Goal: Find specific page/section: Find specific page/section

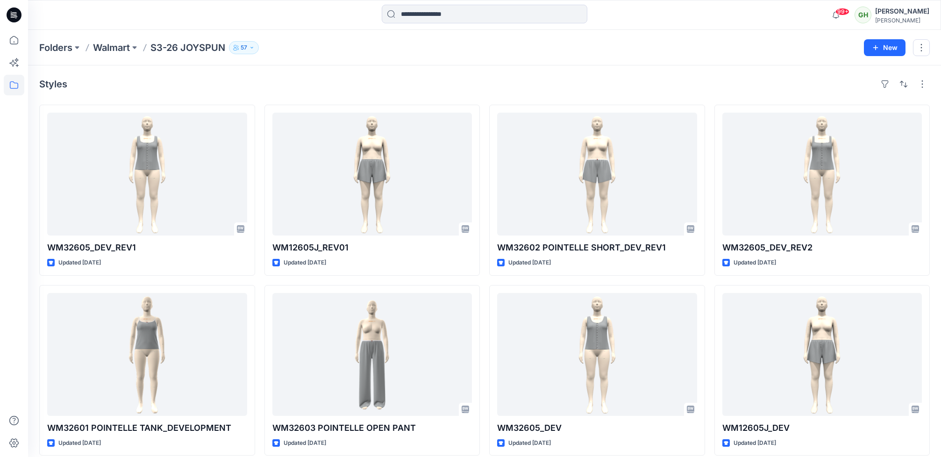
scroll to position [191, 0]
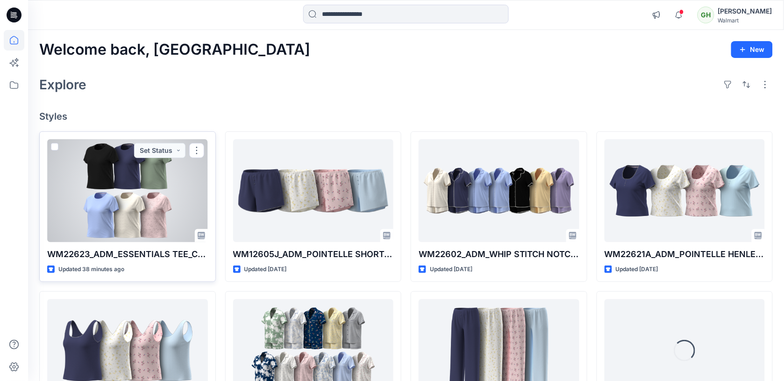
click at [155, 200] on div at bounding box center [127, 190] width 161 height 103
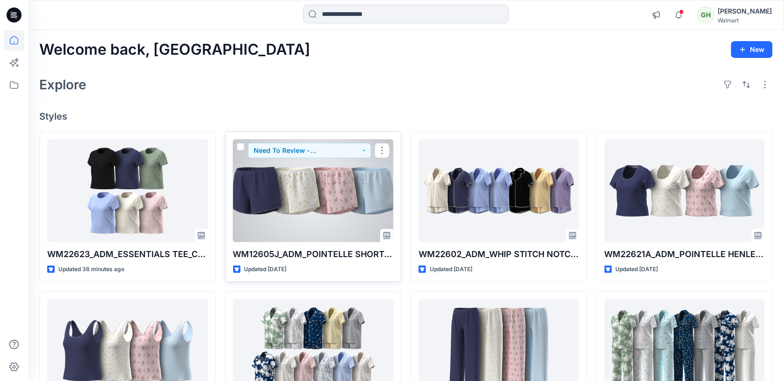
click at [335, 211] on div at bounding box center [313, 190] width 161 height 103
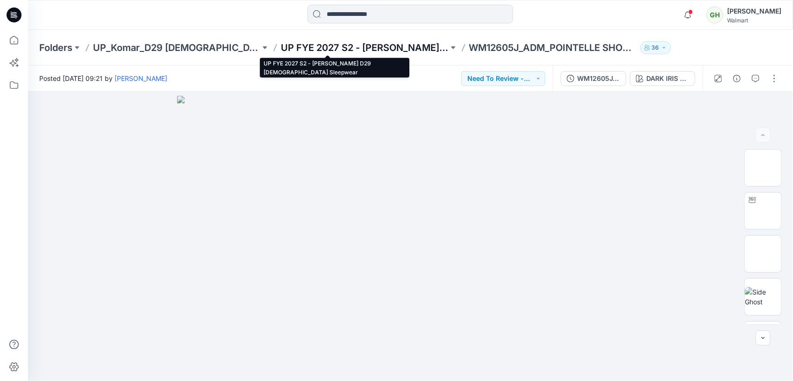
click at [354, 48] on p "UP FYE 2027 S2 - Komar D29 Ladies Sleepwear" at bounding box center [364, 47] width 167 height 13
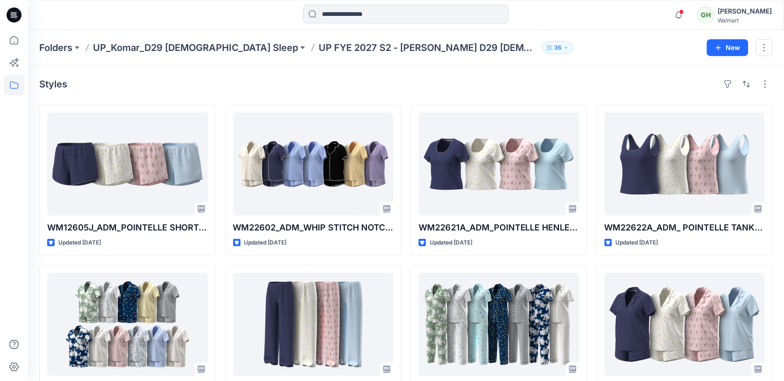
click at [361, 49] on p "UP FYE 2027 S2 - Komar D29 Ladies Sleepwear" at bounding box center [429, 47] width 220 height 13
click at [321, 45] on p "UP FYE 2027 S2 - Komar D29 Ladies Sleepwear" at bounding box center [429, 47] width 220 height 13
click at [13, 17] on icon at bounding box center [14, 14] width 15 height 15
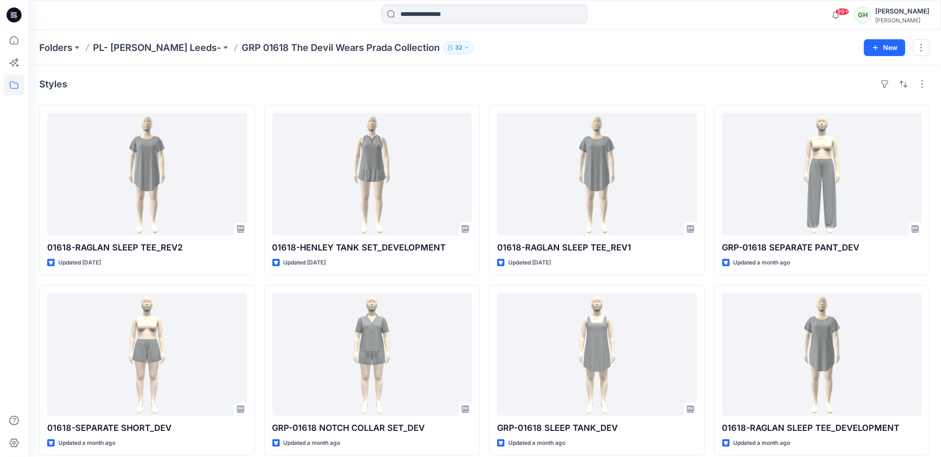
click at [16, 19] on icon at bounding box center [14, 14] width 15 height 15
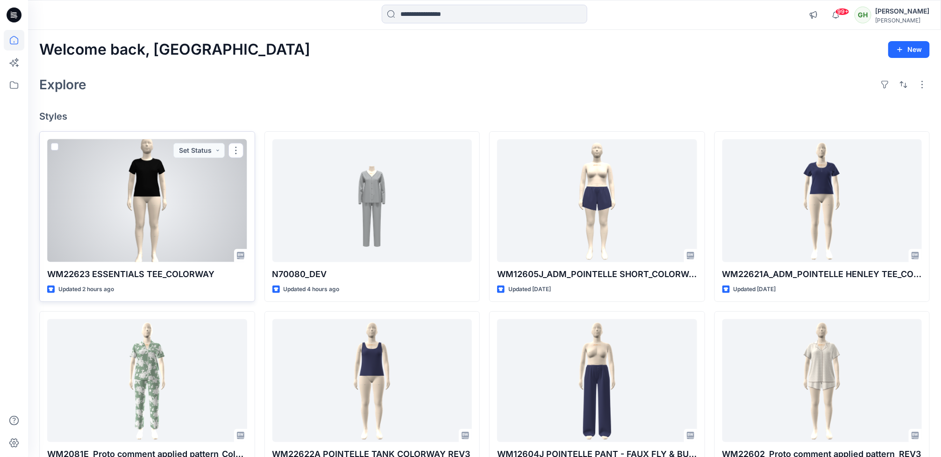
click at [182, 237] on div at bounding box center [147, 200] width 200 height 123
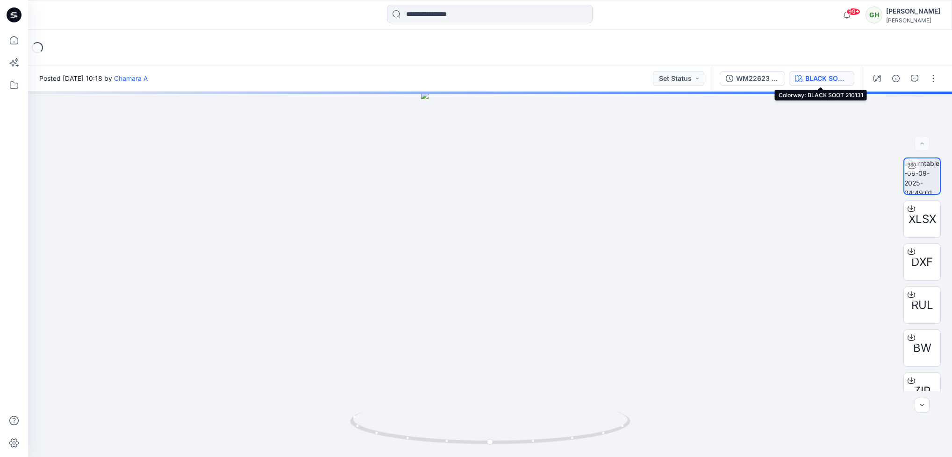
click at [799, 80] on icon "button" at bounding box center [798, 78] width 7 height 7
